Goal: Use online tool/utility

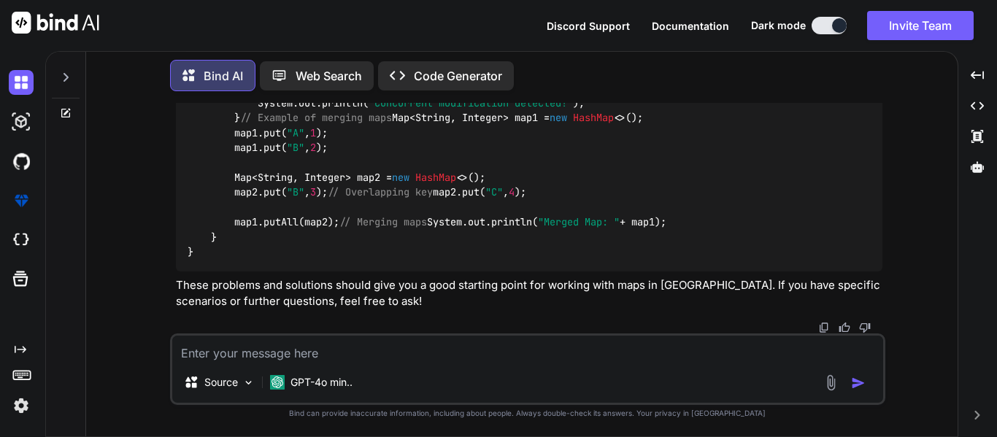
scroll to position [5594, 0]
click at [229, 342] on textarea at bounding box center [527, 349] width 711 height 26
paste textarea "def keys1 = [ "Product" : product.productDetail.productLine, "Contract Period":…"
type textarea "def keys1 = [ "Product" : product.productDetail.productLine, "Contract Period":…"
type textarea "x"
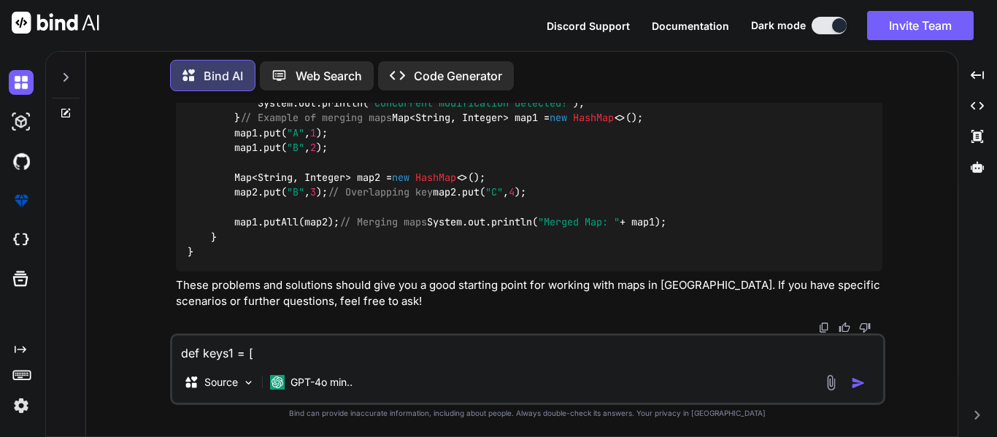
scroll to position [229, 0]
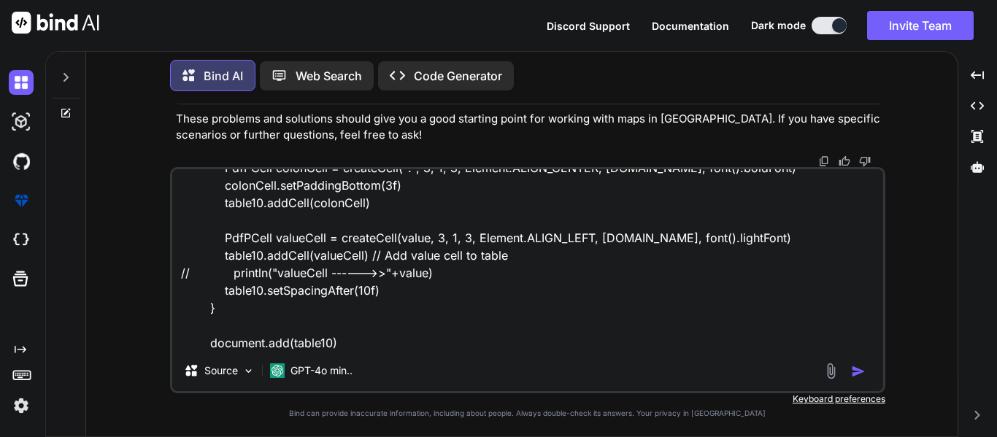
type textarea "def keys1 = [ "Product" : product.productDetail.productLine, "Contract Period":…"
type textarea "x"
type textarea "def keys1 = [ "Product" : product.productDetail.productLine, "Contract Period":…"
type textarea "x"
type textarea "def keys1 = [ "Product" : product.productDetail.productLine, "Contract Period":…"
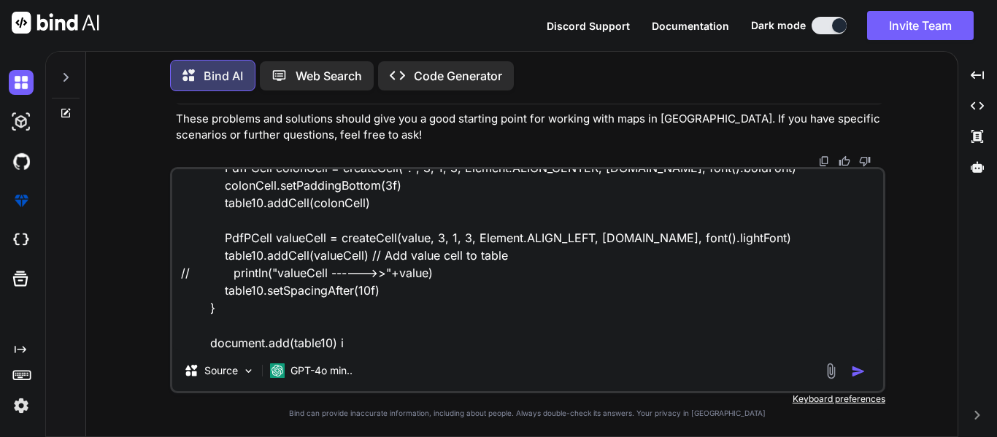
type textarea "x"
type textarea "def keys1 = [ "Product" : product.productDetail.productLine, "Contract Period":…"
type textarea "x"
type textarea "def keys1 = [ "Product" : product.productDetail.productLine, "Contract Period":…"
type textarea "x"
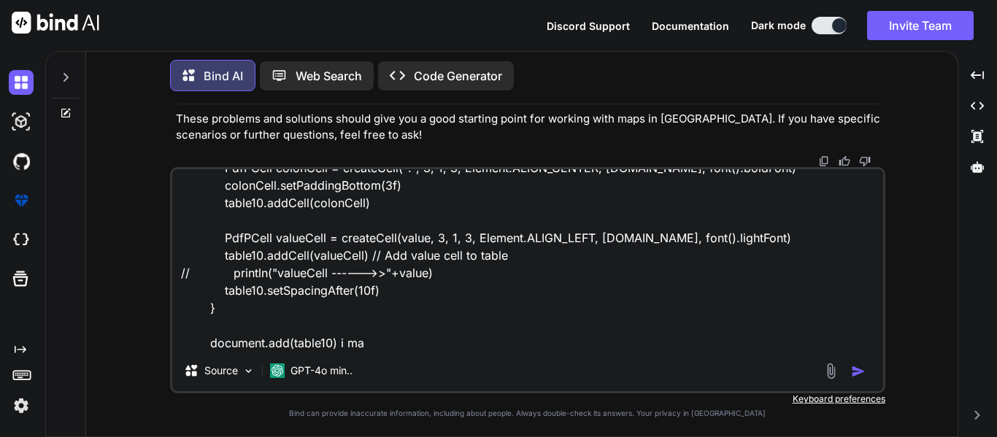
type textarea "def keys1 = [ "Product" : product.productDetail.productLine, "Contract Period":…"
type textarea "x"
type textarea "def keys1 = [ "Product" : product.productDetail.productLine, "Contract Period":…"
type textarea "x"
type textarea "def keys1 = [ "Product" : product.productDetail.productLine, "Contract Period":…"
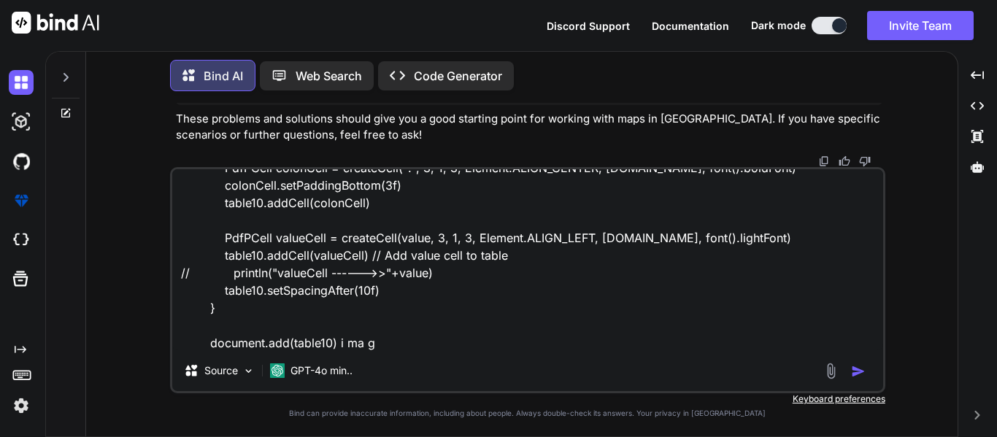
type textarea "x"
type textarea "def keys1 = [ "Product" : product.productDetail.productLine, "Contract Period":…"
type textarea "x"
type textarea "def keys1 = [ "Product" : product.productDetail.productLine, "Contract Period":…"
type textarea "x"
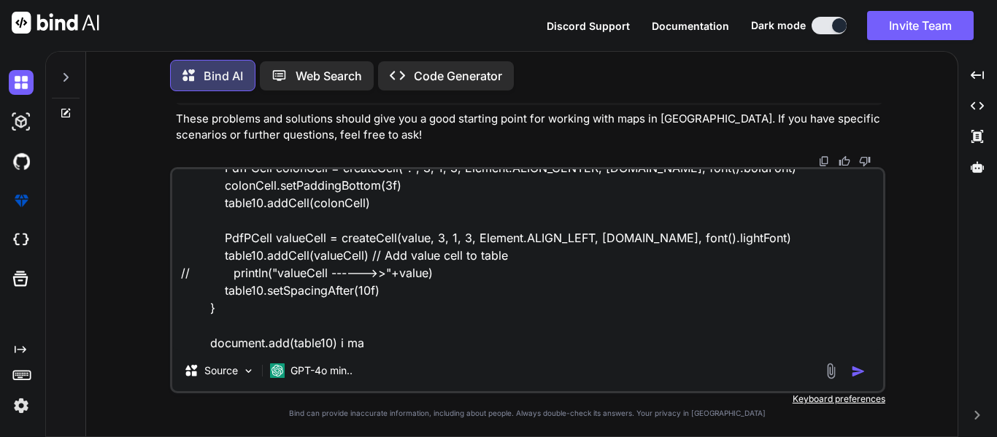
type textarea "def keys1 = [ "Product" : product.productDetail.productLine, "Contract Period":…"
type textarea "x"
type textarea "def keys1 = [ "Product" : product.productDetail.productLine, "Contract Period":…"
type textarea "x"
type textarea "def keys1 = [ "Product" : product.productDetail.productLine, "Contract Period":…"
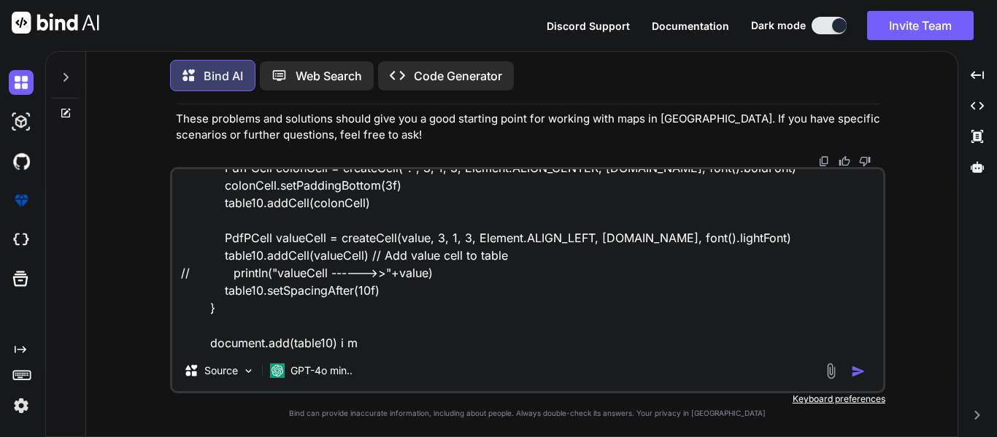
type textarea "x"
type textarea "def keys1 = [ "Product" : product.productDetail.productLine, "Contract Period":…"
type textarea "x"
type textarea "def keys1 = [ "Product" : product.productDetail.productLine, "Contract Period":…"
type textarea "x"
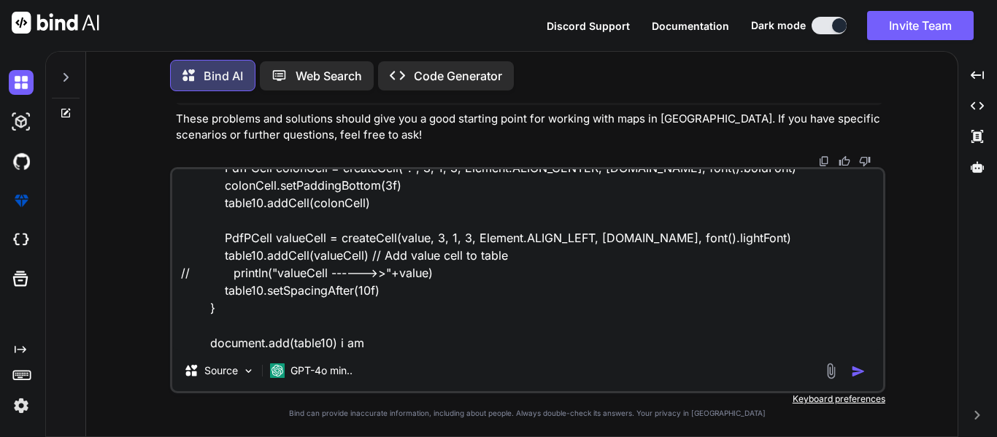
type textarea "def keys1 = [ "Product" : product.productDetail.productLine, "Contract Period":…"
type textarea "x"
type textarea "def keys1 = [ "Product" : product.productDetail.productLine, "Contract Period":…"
type textarea "x"
type textarea "def keys1 = [ "Product" : product.productDetail.productLine, "Contract Period":…"
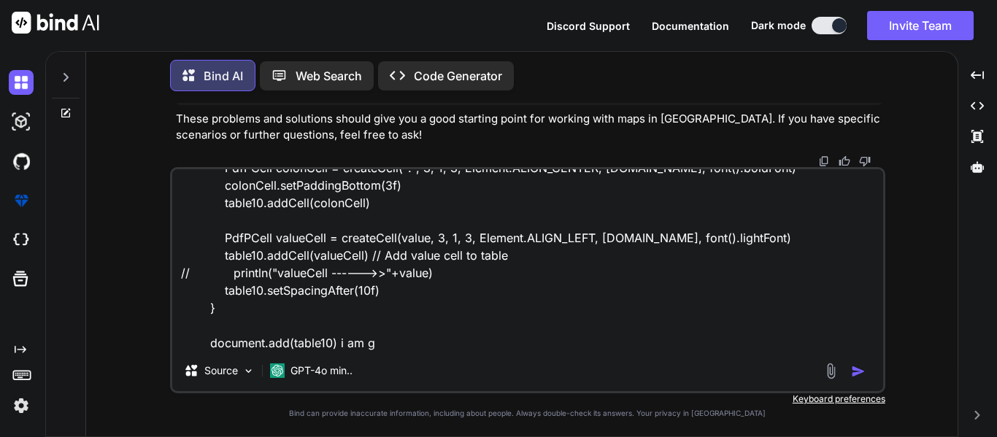
type textarea "x"
type textarea "def keys1 = [ "Product" : product.productDetail.productLine, "Contract Period":…"
type textarea "x"
type textarea "def keys1 = [ "Product" : product.productDetail.productLine, "Contract Period":…"
type textarea "x"
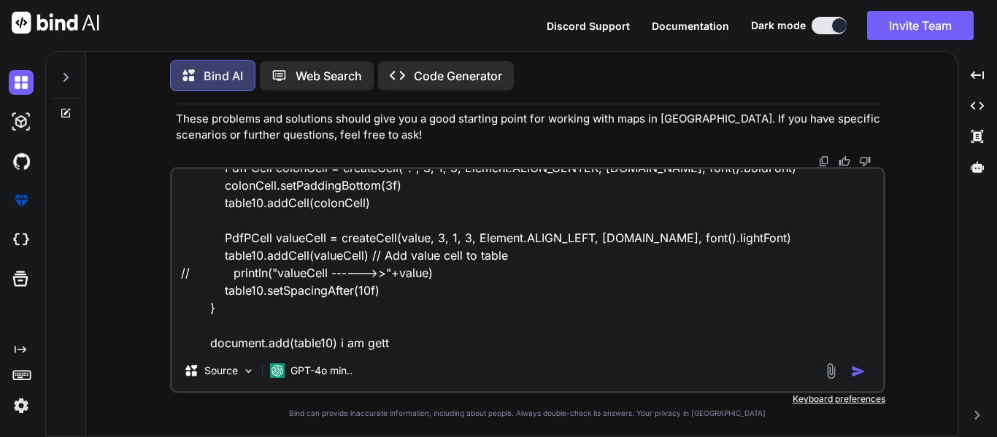
type textarea "def keys1 = [ "Product" : product.productDetail.productLine, "Contract Period":…"
type textarea "x"
type textarea "def keys1 = [ "Product" : product.productDetail.productLine, "Contract Period":…"
type textarea "x"
type textarea "def keys1 = [ "Product" : product.productDetail.productLine, "Contract Period":…"
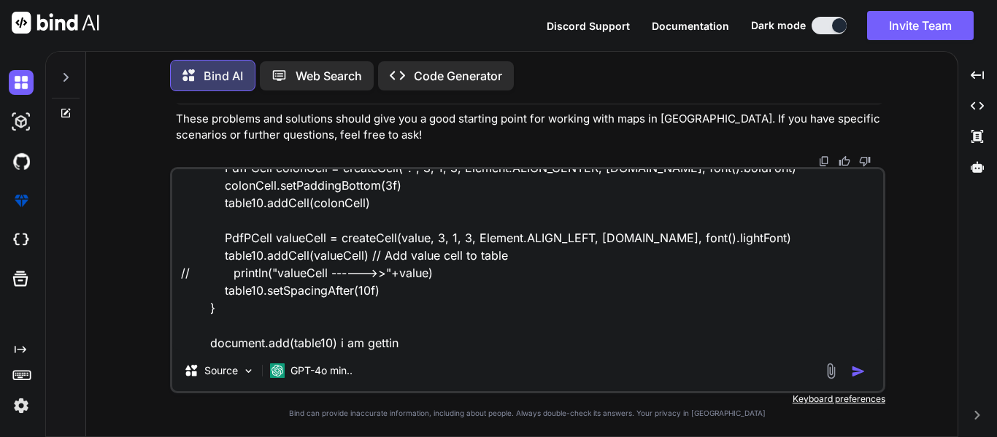
type textarea "x"
type textarea "def keys1 = [ "Product" : product.productDetail.productLine, "Contract Period":…"
type textarea "x"
type textarea "def keys1 = [ "Product" : product.productDetail.productLine, "Contract Period":…"
type textarea "x"
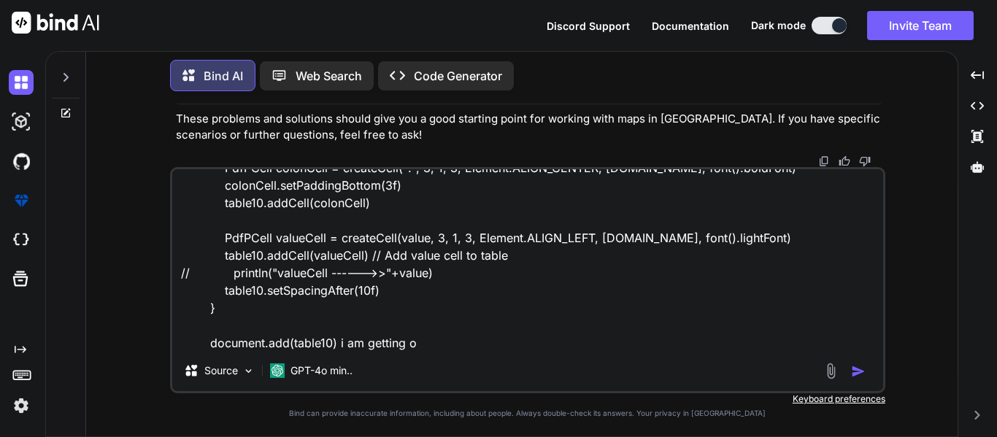
type textarea "def keys1 = [ "Product" : product.productDetail.productLine, "Contract Period":…"
type textarea "x"
type textarea "def keys1 = [ "Product" : product.productDetail.productLine, "Contract Period":…"
type textarea "x"
type textarea "def keys1 = [ "Product" : product.productDetail.productLine, "Contract Period":…"
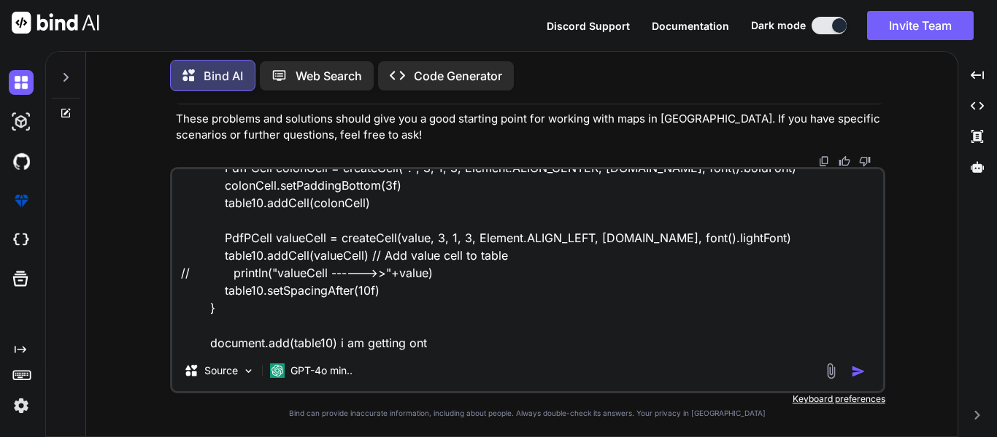
type textarea "x"
type textarea "def keys1 = [ "Product" : product.productDetail.productLine, "Contract Period":…"
type textarea "x"
type textarea "def keys1 = [ "Product" : product.productDetail.productLine, "Contract Period":…"
type textarea "x"
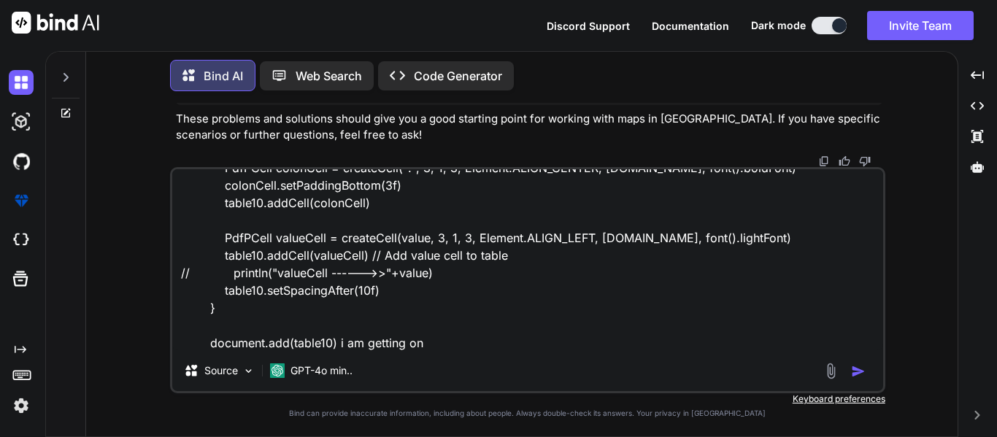
type textarea "def keys1 = [ "Product" : product.productDetail.productLine, "Contract Period":…"
type textarea "x"
type textarea "def keys1 = [ "Product" : product.productDetail.productLine, "Contract Period":…"
type textarea "x"
type textarea "def keys1 = [ "Product" : product.productDetail.productLine, "Contract Period":…"
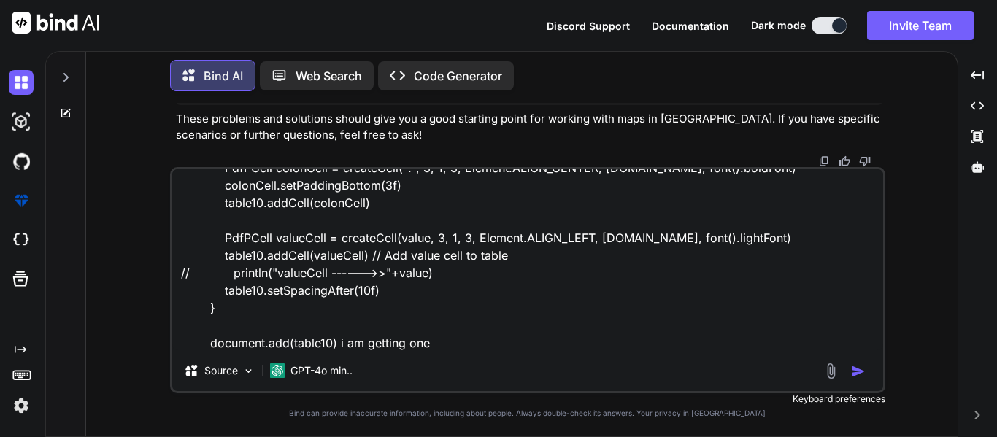
type textarea "x"
type textarea "def keys1 = [ "Product" : product.productDetail.productLine, "Contract Period":…"
type textarea "x"
type textarea "def keys1 = [ "Product" : product.productDetail.productLine, "Contract Period":…"
type textarea "x"
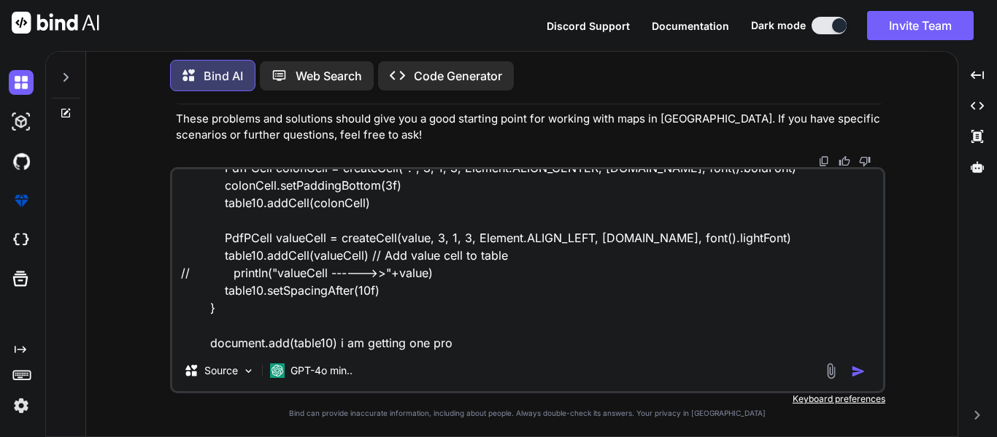
type textarea "def keys1 = [ "Product" : product.productDetail.productLine, "Contract Period":…"
type textarea "x"
type textarea "def keys1 = [ "Product" : product.productDetail.productLine, "Contract Period":…"
type textarea "x"
type textarea "def keys1 = [ "Product" : product.productDetail.productLine, "Contract Period":…"
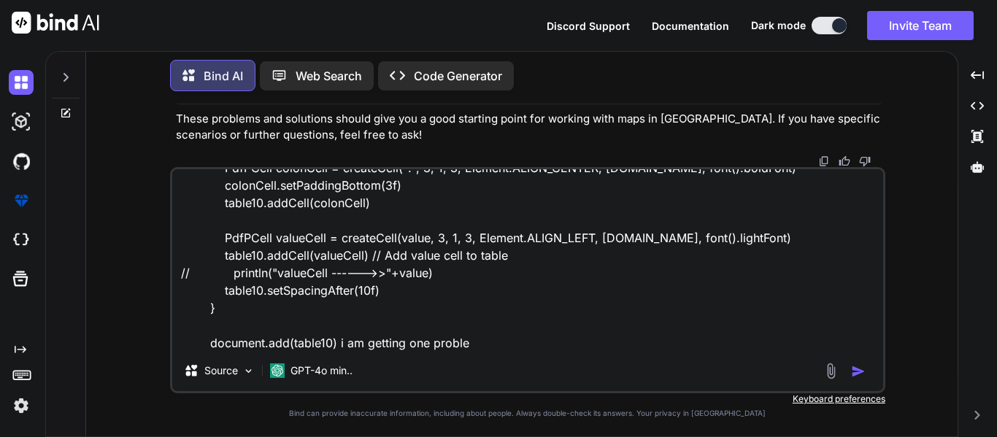
type textarea "x"
type textarea "def keys1 = [ "Product" : product.productDetail.productLine, "Contract Period":…"
type textarea "x"
type textarea "def keys1 = [ "Product" : product.productDetail.productLine, "Contract Period":…"
type textarea "x"
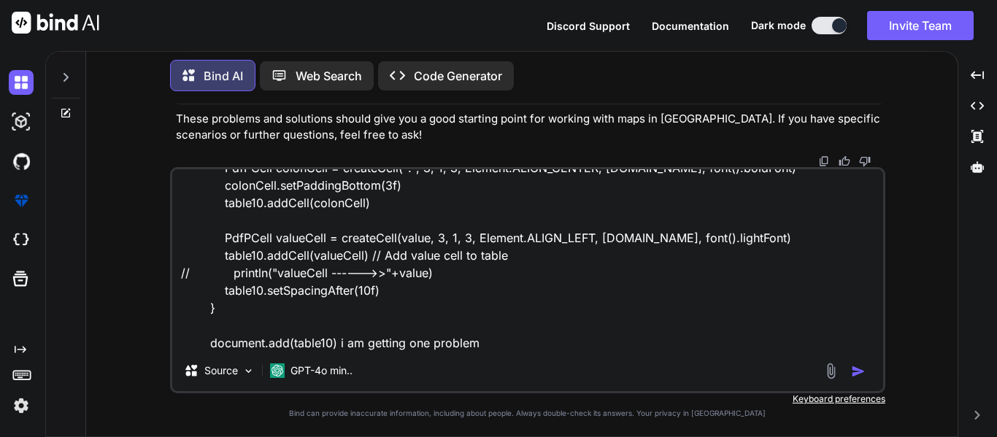
type textarea "def keys1 = [ "Product" : product.productDetail.productLine, "Contract Period":…"
type textarea "x"
type textarea "def keys1 = [ "Product" : product.productDetail.productLine, "Contract Period":…"
type textarea "x"
type textarea "def keys1 = [ "Product" : product.productDetail.productLine, "Contract Period":…"
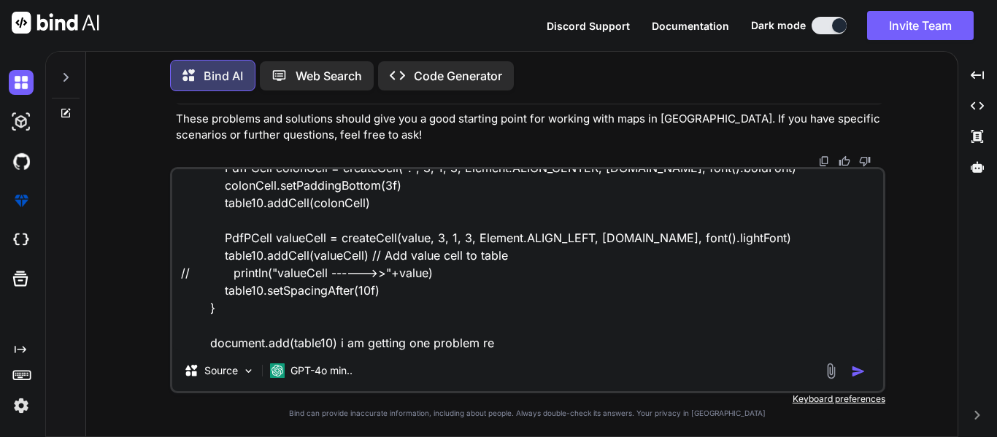
type textarea "x"
type textarea "def keys1 = [ "Product" : product.productDetail.productLine, "Contract Period":…"
type textarea "x"
type textarea "def keys1 = [ "Product" : product.productDetail.productLine, "Contract Period":…"
type textarea "x"
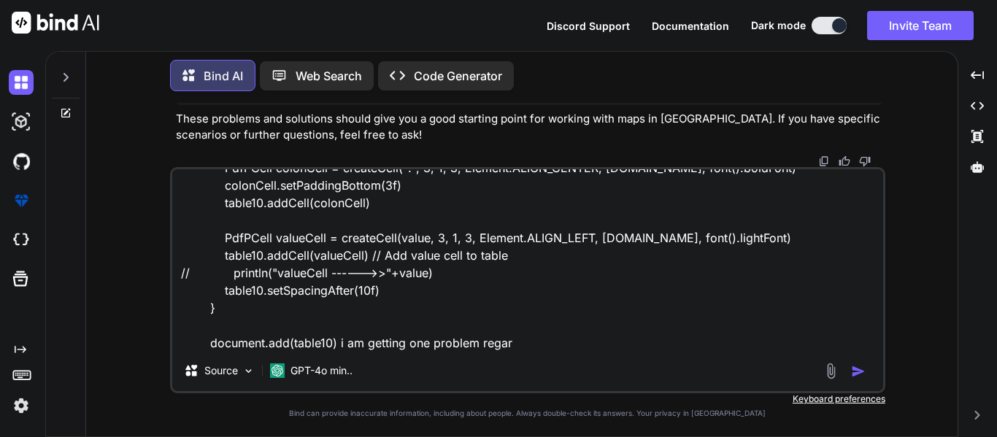
type textarea "def keys1 = [ "Product" : product.productDetail.productLine, "Contract Period":…"
type textarea "x"
type textarea "def keys1 = [ "Product" : product.productDetail.productLine, "Contract Period":…"
type textarea "x"
type textarea "def keys1 = [ "Product" : product.productDetail.productLine, "Contract Period":…"
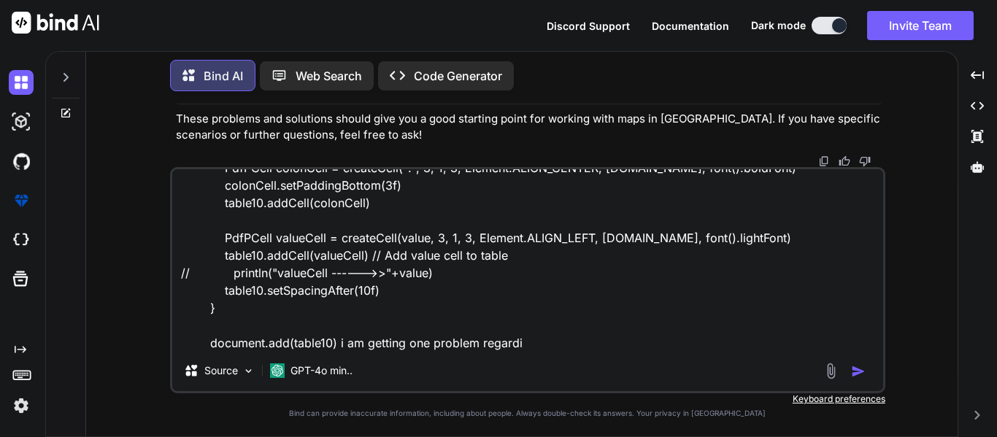
type textarea "x"
type textarea "def keys1 = [ "Product" : product.productDetail.productLine, "Contract Period":…"
type textarea "x"
type textarea "def keys1 = [ "Product" : product.productDetail.productLine, "Contract Period":…"
type textarea "x"
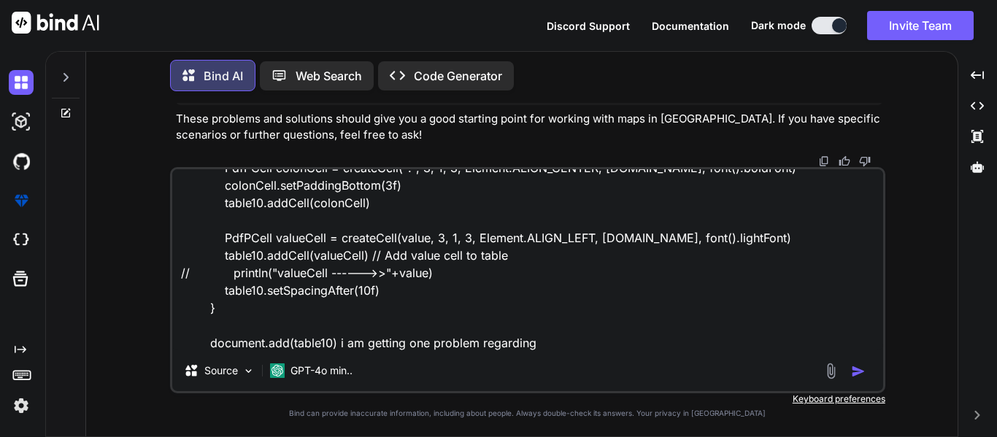
type textarea "def keys1 = [ "Product" : product.productDetail.productLine, "Contract Period":…"
type textarea "x"
type textarea "def keys1 = [ "Product" : product.productDetail.productLine, "Contract Period":…"
type textarea "x"
type textarea "def keys1 = [ "Product" : product.productDetail.productLine, "Contract Period":…"
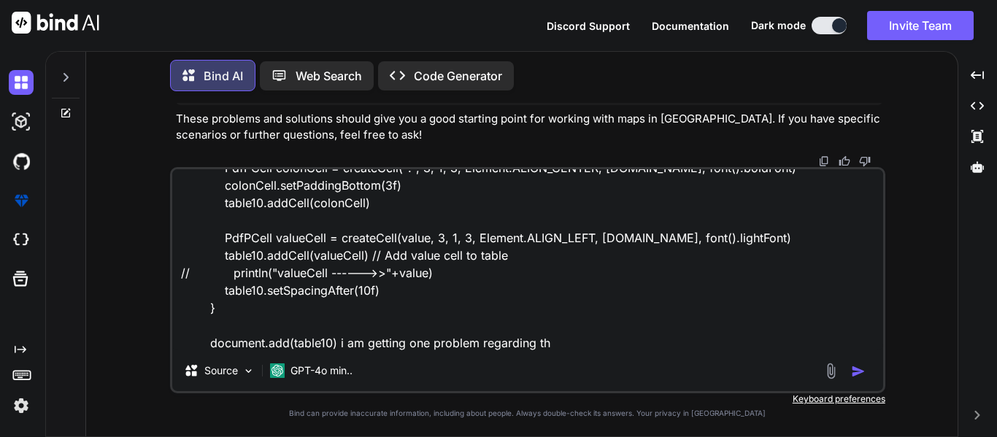
type textarea "x"
type textarea "def keys1 = [ "Product" : product.productDetail.productLine, "Contract Period":…"
type textarea "x"
type textarea "def keys1 = [ "Product" : product.productDetail.productLine, "Contract Period":…"
type textarea "x"
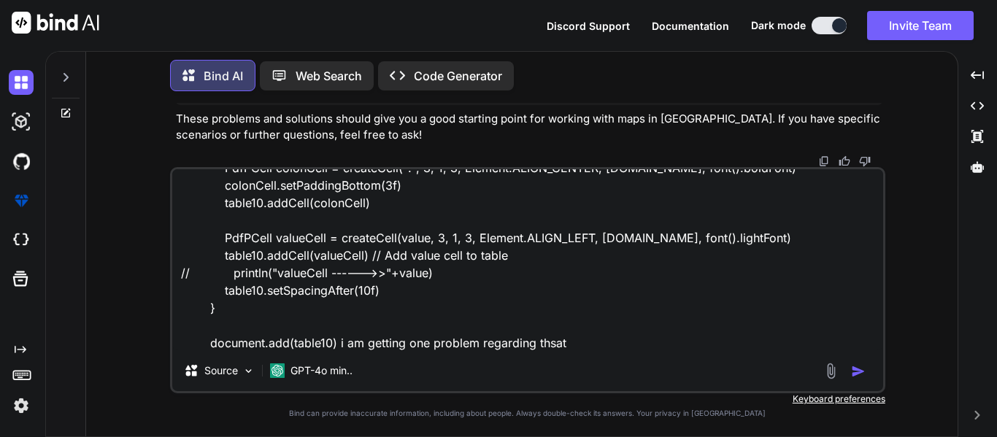
type textarea "def keys1 = [ "Product" : product.productDetail.productLine, "Contract Period":…"
type textarea "x"
type textarea "def keys1 = [ "Product" : product.productDetail.productLine, "Contract Period":…"
type textarea "x"
type textarea "def keys1 = [ "Product" : product.productDetail.productLine, "Contract Period":…"
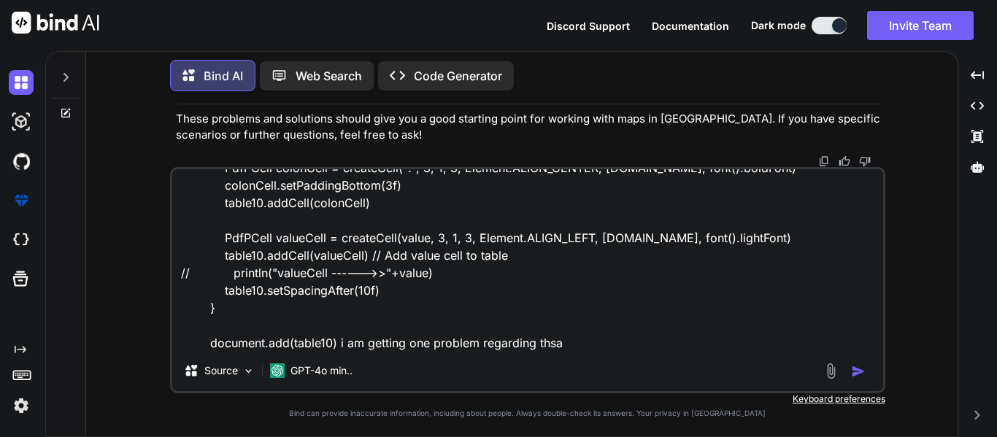
type textarea "x"
type textarea "def keys1 = [ "Product" : product.productDetail.productLine, "Contract Period":…"
type textarea "x"
type textarea "def keys1 = [ "Product" : product.productDetail.productLine, "Contract Period":…"
type textarea "x"
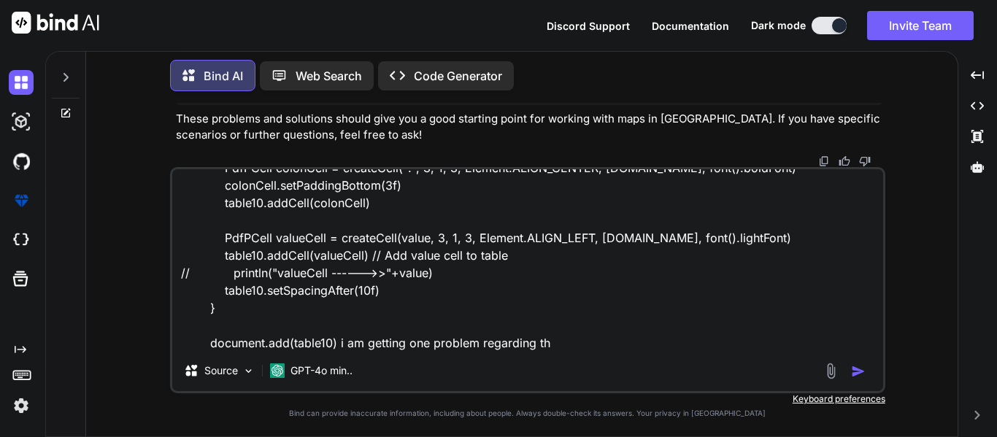
type textarea "def keys1 = [ "Product" : product.productDetail.productLine, "Contract Period":…"
type textarea "x"
type textarea "def keys1 = [ "Product" : product.productDetail.productLine, "Contract Period":…"
type textarea "x"
click at [377, 346] on textarea "def keys1 = [ "Product" : product.productDetail.productLine, "Contract Period":…" at bounding box center [527, 259] width 711 height 181
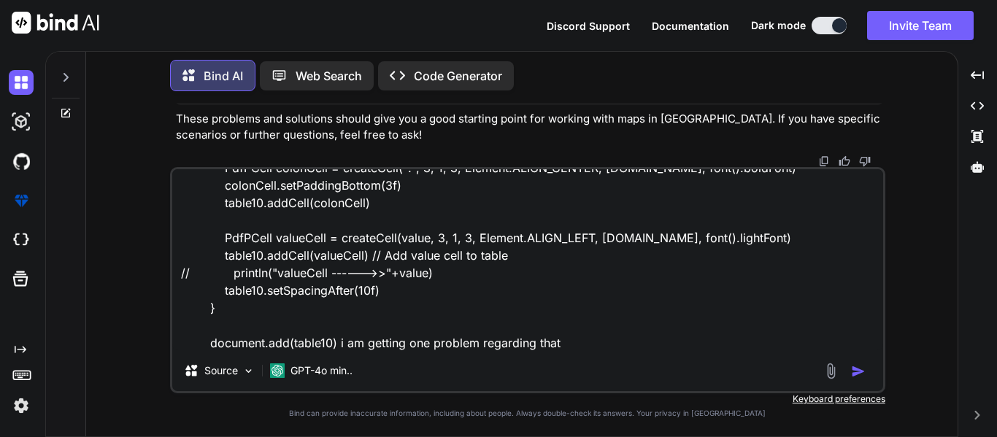
click at [377, 346] on textarea "def keys1 = [ "Product" : product.productDetail.productLine, "Contract Period":…" at bounding box center [527, 259] width 711 height 181
type textarea "def keys1 = [ "Product" : product.productDetail.productLine, "Contract Period":…"
type textarea "x"
type textarea "def keys1 = [ "Product" : product.productDetail.productLine, "Contract Period":…"
type textarea "x"
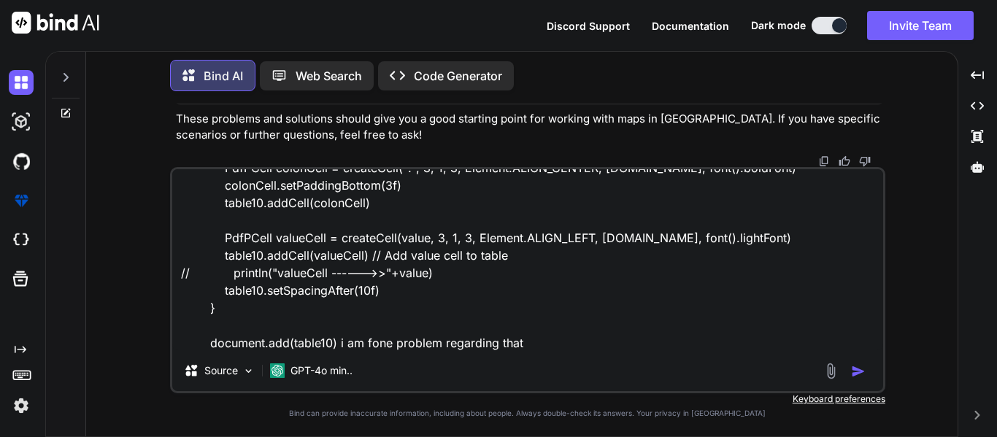
type textarea "def keys1 = [ "Product" : product.productDetail.productLine, "Contract Period":…"
type textarea "x"
type textarea "def keys1 = [ "Product" : product.productDetail.productLine, "Contract Period":…"
type textarea "x"
type textarea "def keys1 = [ "Product" : product.productDetail.productLine, "Contract Period":…"
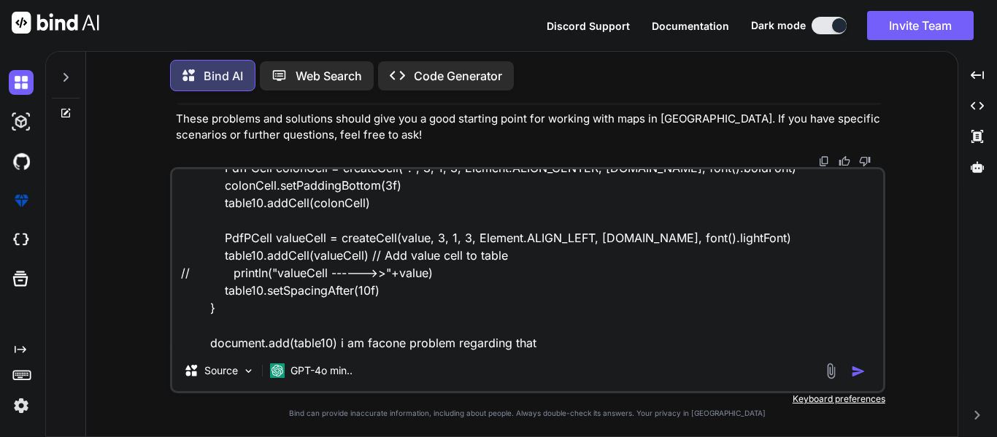
type textarea "x"
type textarea "def keys1 = [ "Product" : product.productDetail.productLine, "Contract Period":…"
type textarea "x"
type textarea "def keys1 = [ "Product" : product.productDetail.productLine, "Contract Period":…"
type textarea "x"
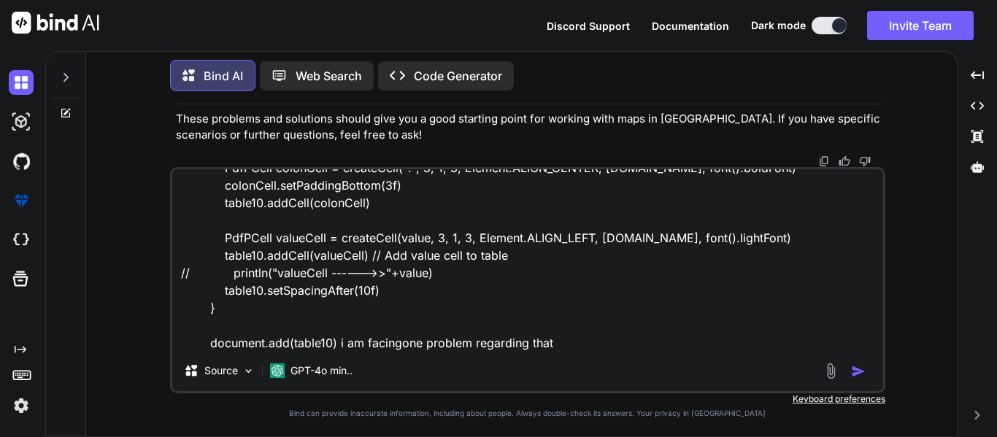
type textarea "def keys1 = [ "Product" : product.productDetail.productLine, "Contract Period":…"
type textarea "x"
click at [572, 343] on textarea "def keys1 = [ "Product" : product.productDetail.productLine, "Contract Period":…" at bounding box center [527, 259] width 711 height 181
type textarea "def keys1 = [ "Product" : product.productDetail.productLine, "Contract Period":…"
type textarea "x"
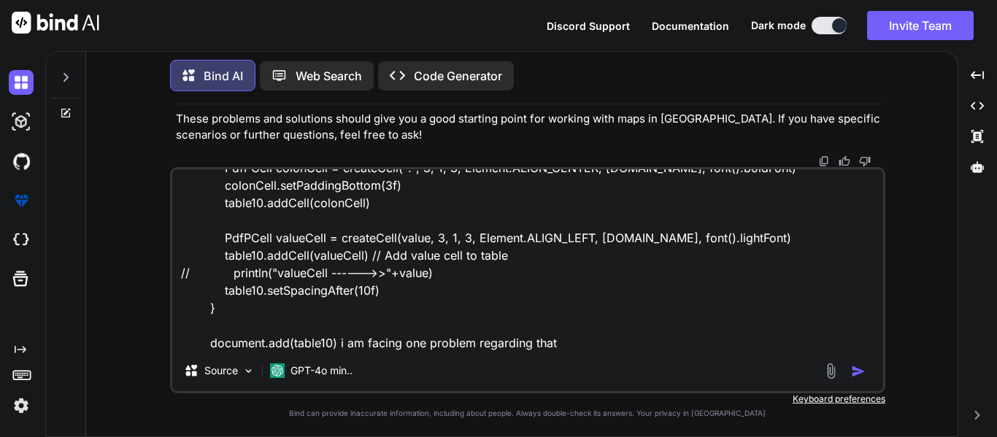
scroll to position [231, 0]
drag, startPoint x: 564, startPoint y: 348, endPoint x: 367, endPoint y: 345, distance: 197.1
click at [367, 345] on textarea "def keys1 = [ "Product" : product.productDetail.productLine, "Contract Period":…" at bounding box center [527, 259] width 711 height 181
type textarea "def keys1 = [ "Product" : product.productDetail.productLine, "Contract Period":…"
type textarea "x"
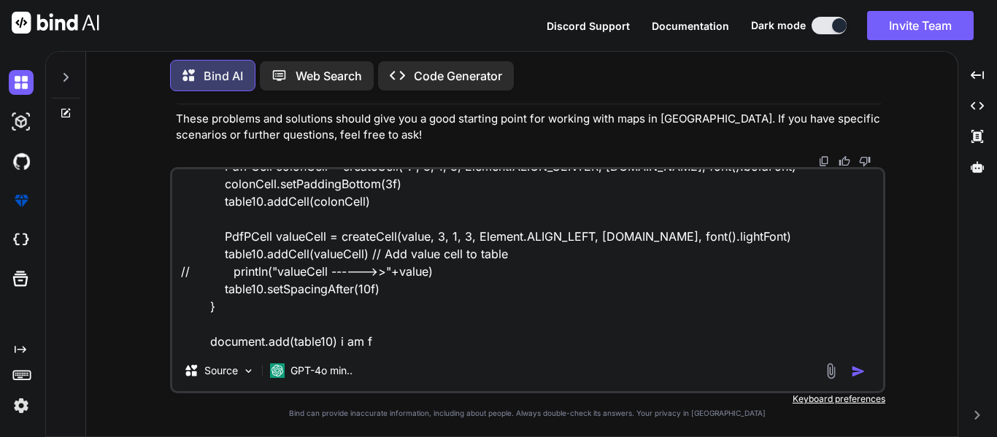
type textarea "def keys1 = [ "Product" : product.productDetail.productLine, "Contract Period":…"
type textarea "x"
type textarea "def keys1 = [ "Product" : product.productDetail.productLine, "Contract Period":…"
type textarea "x"
type textarea "def keys1 = [ "Product" : product.productDetail.productLine, "Contract Period":…"
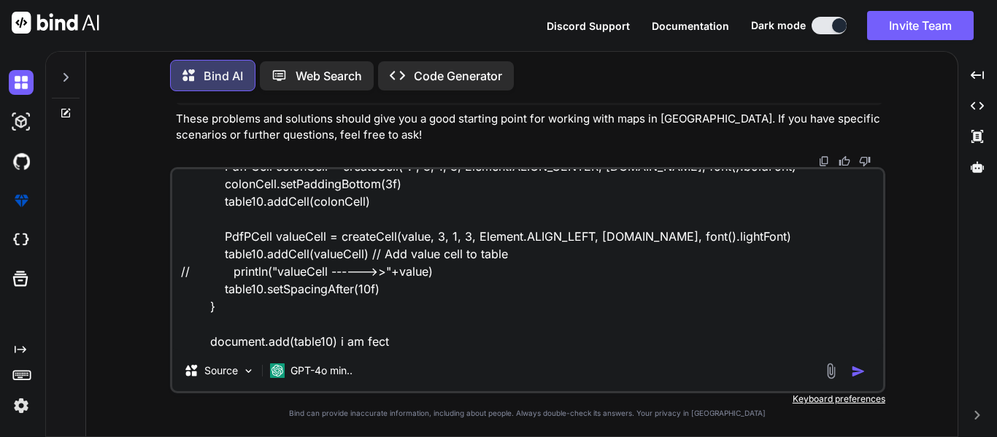
type textarea "x"
type textarea "def keys1 = [ "Product" : product.productDetail.productLine, "Contract Period":…"
type textarea "x"
type textarea "def keys1 = [ "Product" : product.productDetail.productLine, "Contract Period":…"
type textarea "x"
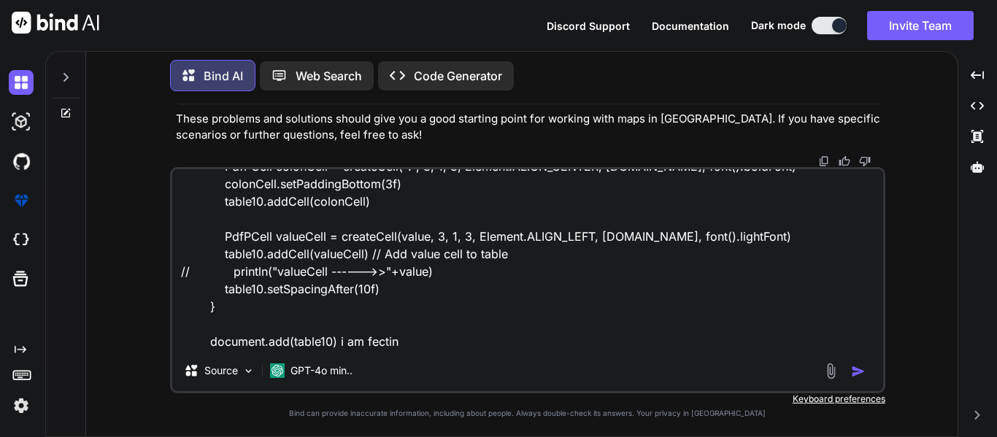
type textarea "def keys1 = [ "Product" : product.productDetail.productLine, "Contract Period":…"
type textarea "x"
type textarea "def keys1 = [ "Product" : product.productDetail.productLine, "Contract Period":…"
type textarea "x"
type textarea "def keys1 = [ "Product" : product.productDetail.productLine, "Contract Period":…"
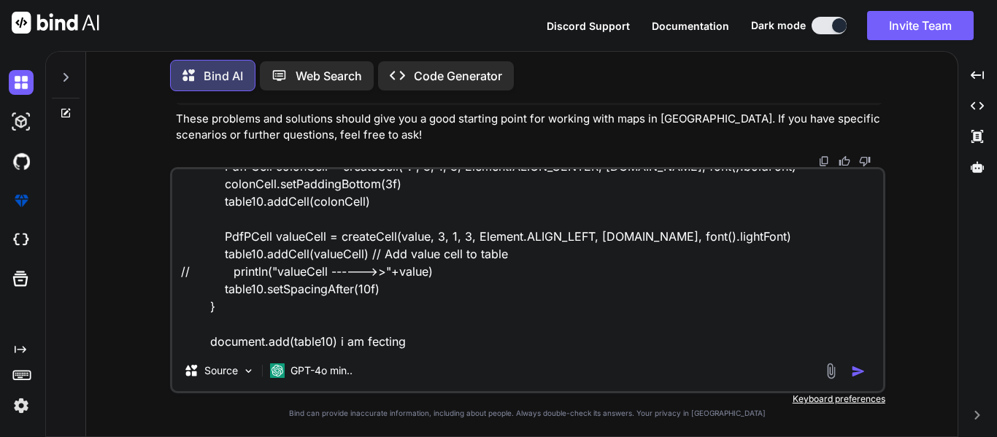
type textarea "x"
type textarea "def keys1 = [ "Product" : product.productDetail.productLine, "Contract Period":…"
type textarea "x"
type textarea "def keys1 = [ "Product" : product.productDetail.productLine, "Contract Period":…"
type textarea "x"
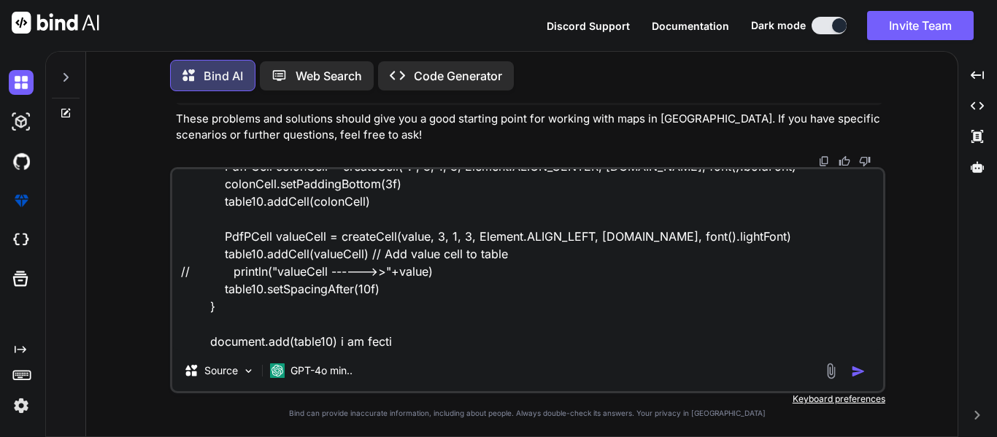
type textarea "def keys1 = [ "Product" : product.productDetail.productLine, "Contract Period":…"
type textarea "x"
type textarea "def keys1 = [ "Product" : product.productDetail.productLine, "Contract Period":…"
type textarea "x"
type textarea "def keys1 = [ "Product" : product.productDetail.productLine, "Contract Period":…"
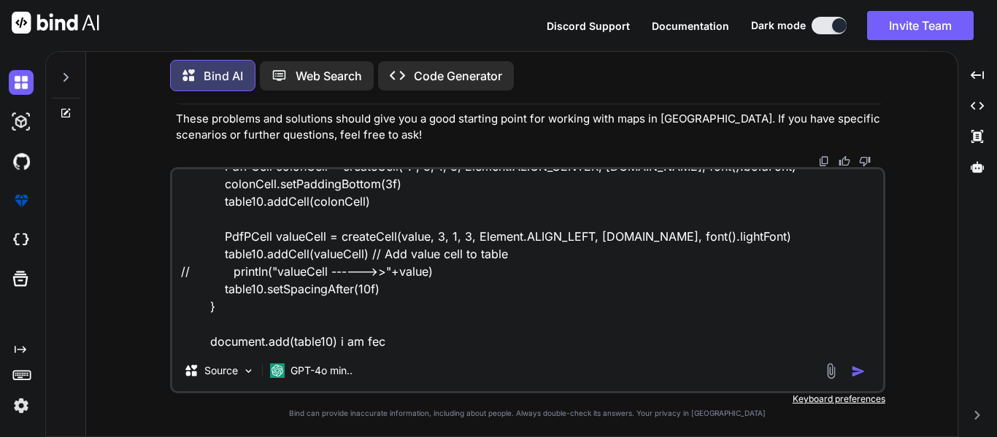
type textarea "x"
type textarea "def keys1 = [ "Product" : product.productDetail.productLine, "Contract Period":…"
type textarea "x"
type textarea "def keys1 = [ "Product" : product.productDetail.productLine, "Contract Period":…"
type textarea "x"
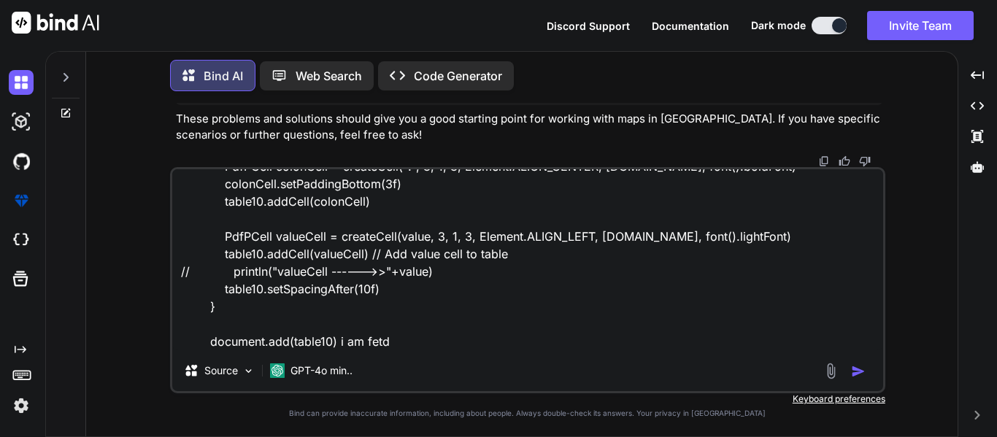
type textarea "def keys1 = [ "Product" : product.productDetail.productLine, "Contract Period":…"
type textarea "x"
type textarea "def keys1 = [ "Product" : product.productDetail.productLine, "Contract Period":…"
type textarea "x"
type textarea "def keys1 = [ "Product" : product.productDetail.productLine, "Contract Period":…"
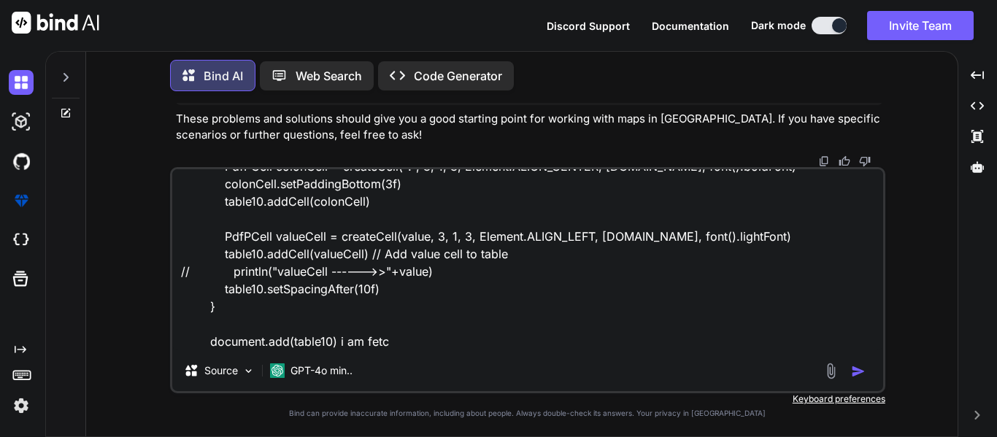
type textarea "x"
type textarea "def keys1 = [ "Product" : product.productDetail.productLine, "Contract Period":…"
type textarea "x"
type textarea "def keys1 = [ "Product" : product.productDetail.productLine, "Contract Period":…"
type textarea "x"
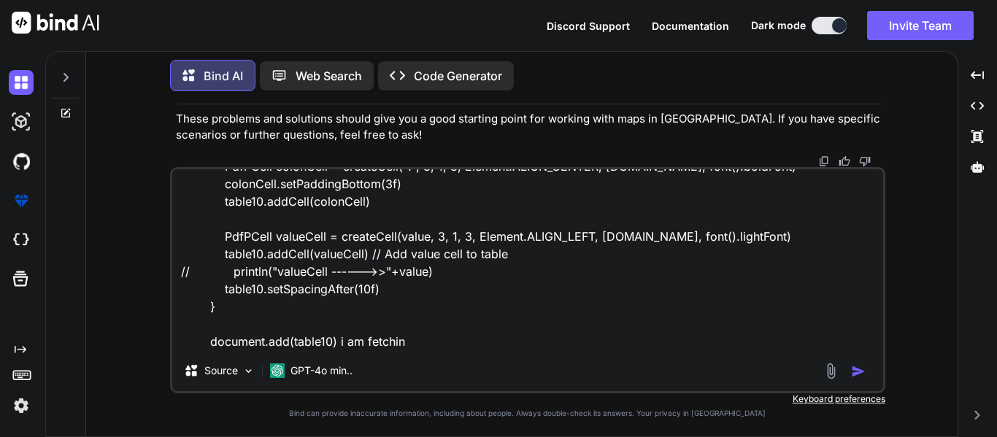
type textarea "def keys1 = [ "Product" : product.productDetail.productLine, "Contract Period":…"
type textarea "x"
type textarea "def keys1 = [ "Product" : product.productDetail.productLine, "Contract Period":…"
type textarea "x"
type textarea "def keys1 = [ "Product" : product.productDetail.productLine, "Contract Period":…"
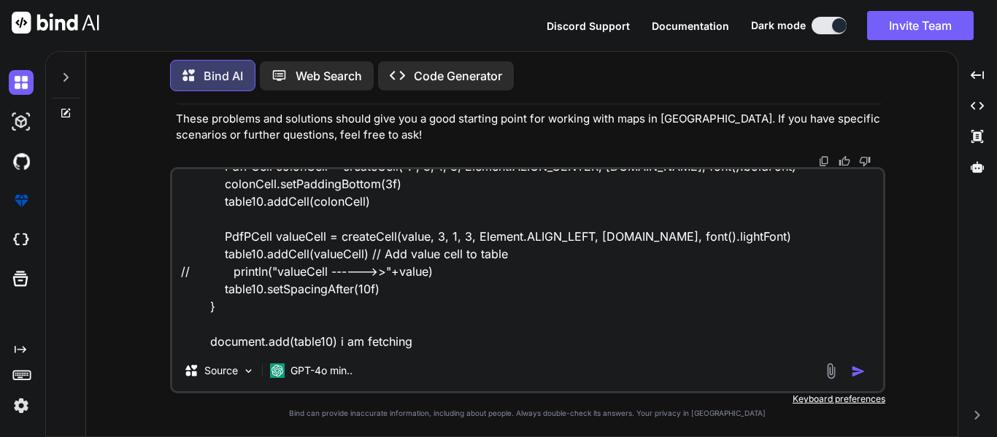
type textarea "x"
type textarea "def keys1 = [ "Product" : product.productDetail.productLine, "Contract Period":…"
type textarea "x"
type textarea "def keys1 = [ "Product" : product.productDetail.productLine, "Contract Period":…"
type textarea "x"
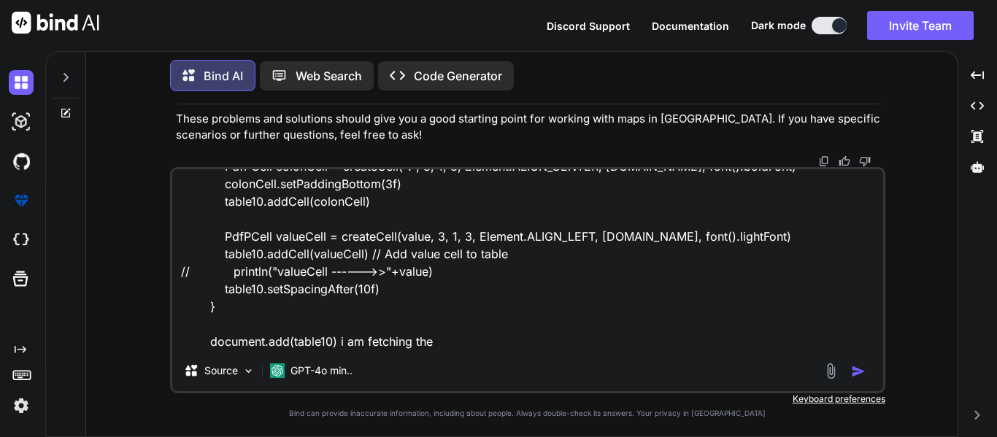
type textarea "def keys1 = [ "Product" : product.productDetail.productLine, "Contract Period":…"
type textarea "x"
type textarea "def keys1 = [ "Product" : product.productDetail.productLine, "Contract Period":…"
type textarea "x"
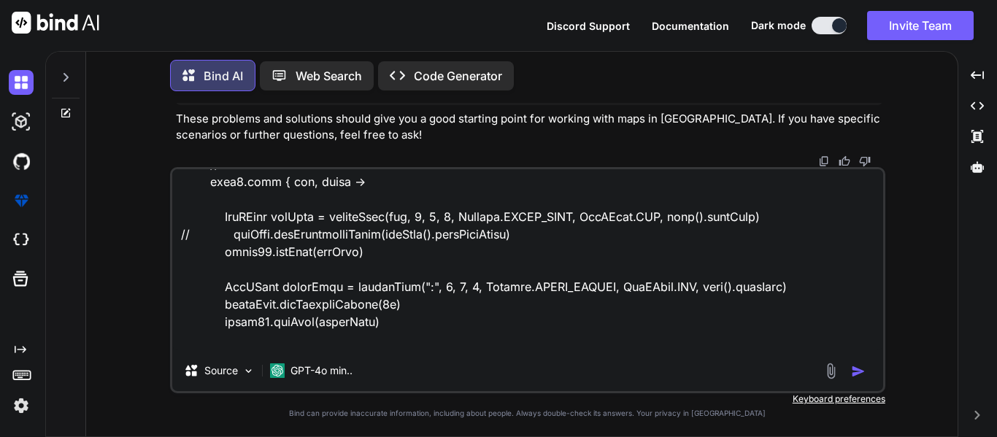
scroll to position [110, 0]
click at [854, 362] on div "Source GPT-4o min.." at bounding box center [527, 373] width 711 height 35
click at [861, 375] on img "button" at bounding box center [858, 371] width 15 height 15
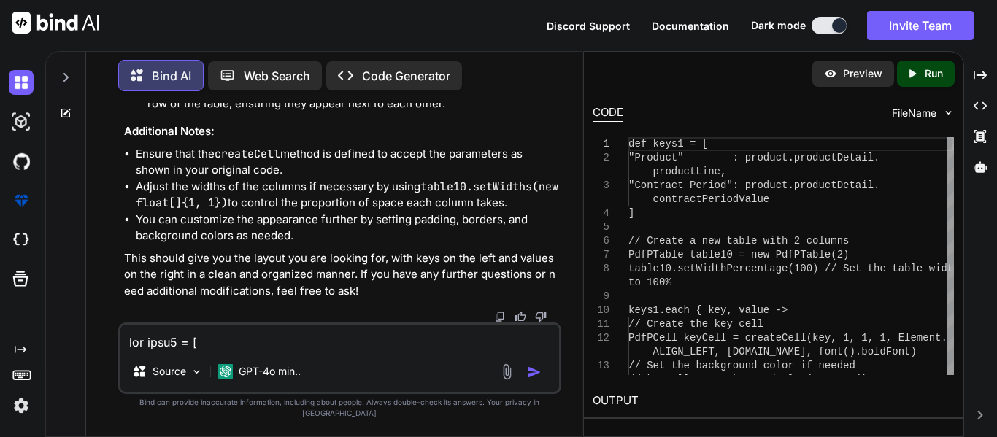
scroll to position [7377, 0]
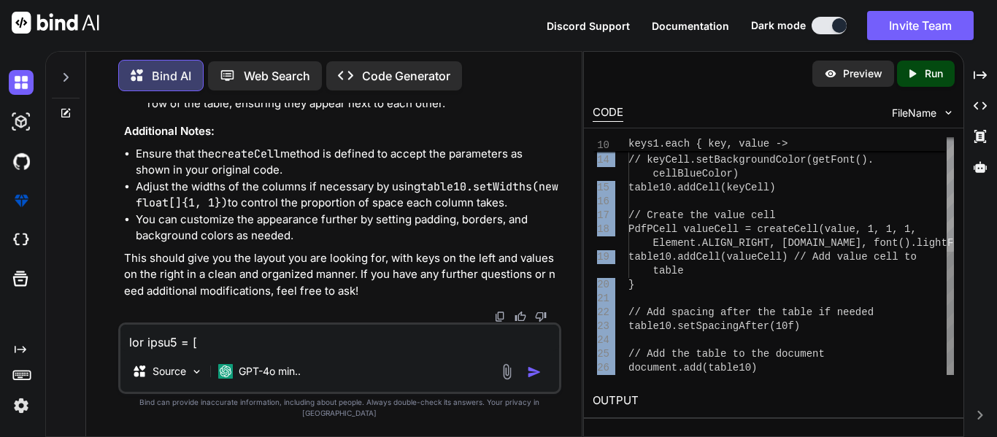
drag, startPoint x: 754, startPoint y: 376, endPoint x: 654, endPoint y: 160, distance: 238.1
click at [654, 160] on div "13 14 15 16 17 18 19 20 21 22 23 24 25 26 ALIGN_LEFT, [DOMAIN_NAME], font().bol…" at bounding box center [774, 257] width 380 height 256
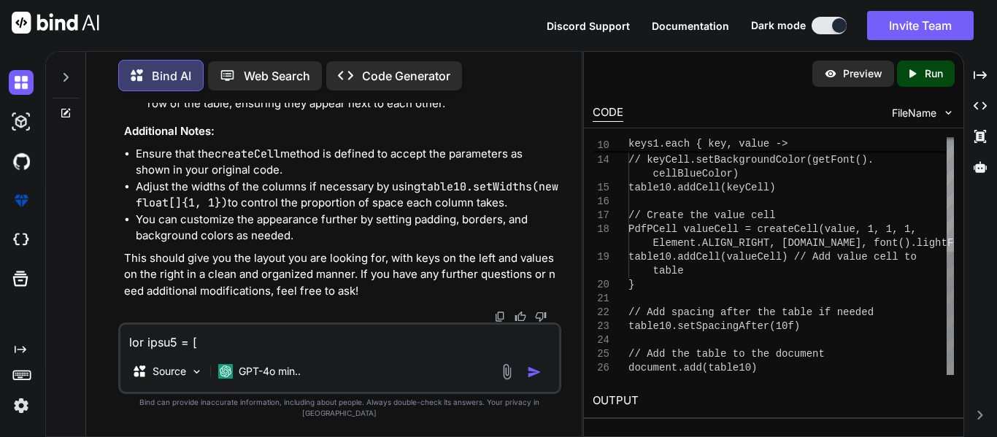
scroll to position [0, 0]
click at [654, 160] on div "ALIGN_LEFT, [DOMAIN_NAME], font().boldFont) // Set the background color if need…" at bounding box center [792, 146] width 326 height 458
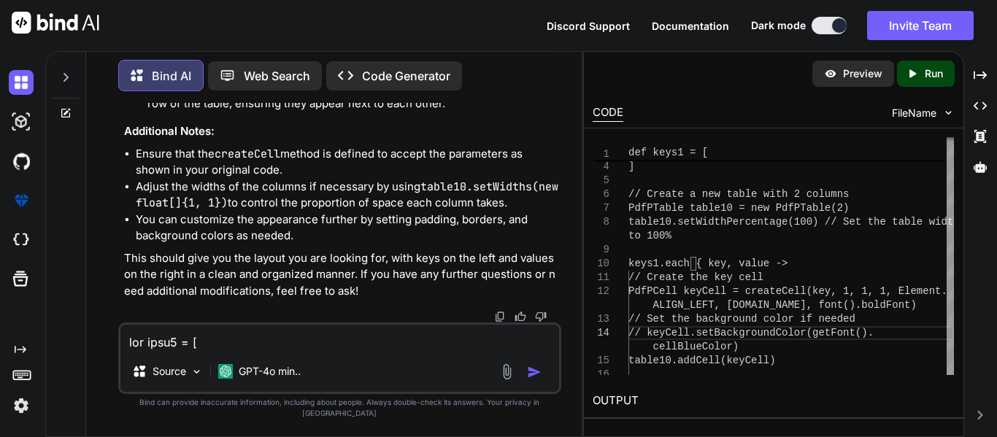
scroll to position [7122, 0]
